Goal: Transaction & Acquisition: Purchase product/service

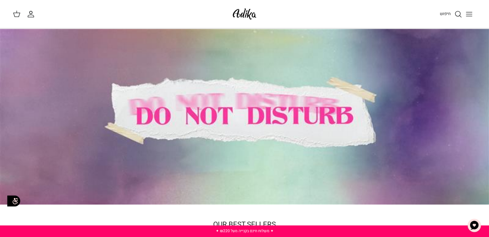
click at [469, 10] on button "Toggle menu" at bounding box center [469, 14] width 14 height 14
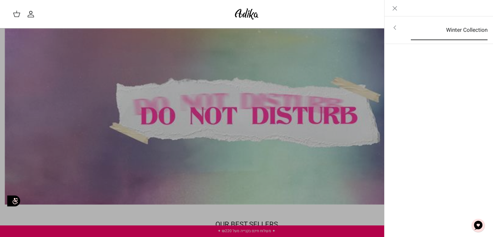
click at [406, 29] on link "Winter Collection" at bounding box center [449, 30] width 88 height 20
click at [431, 28] on link "לכל הפריטים" at bounding box center [439, 28] width 102 height 16
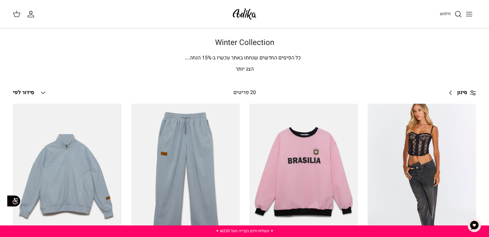
click at [244, 18] on img at bounding box center [244, 13] width 27 height 15
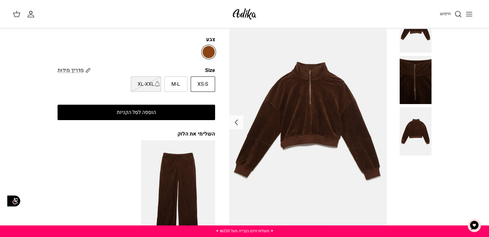
scroll to position [45, 0]
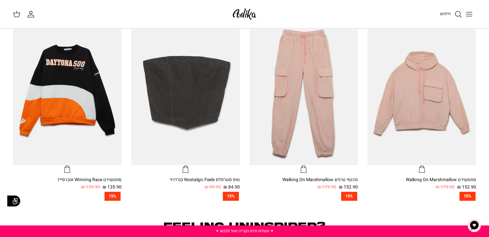
scroll to position [631, 0]
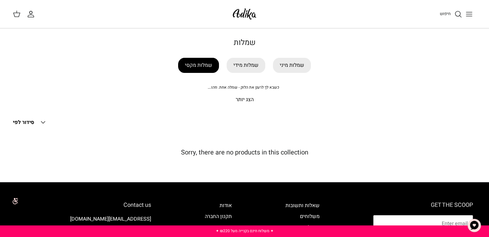
click at [202, 65] on link "שמלות מקסי" at bounding box center [198, 65] width 41 height 15
